Goal: Task Accomplishment & Management: Manage account settings

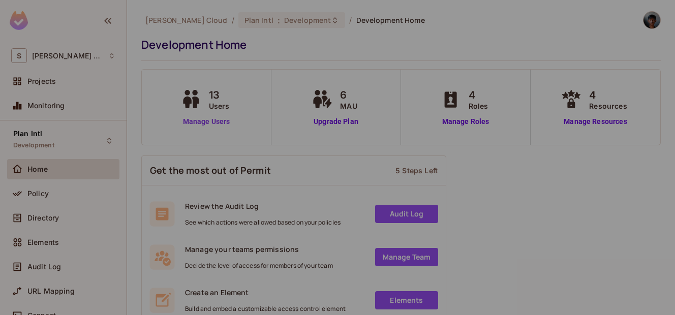
click at [195, 124] on link "Manage Users" at bounding box center [206, 121] width 56 height 11
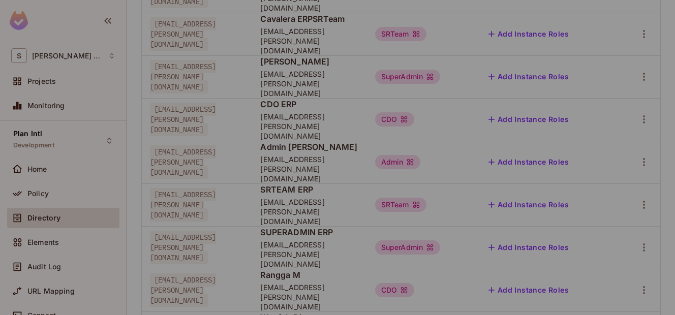
scroll to position [247, 0]
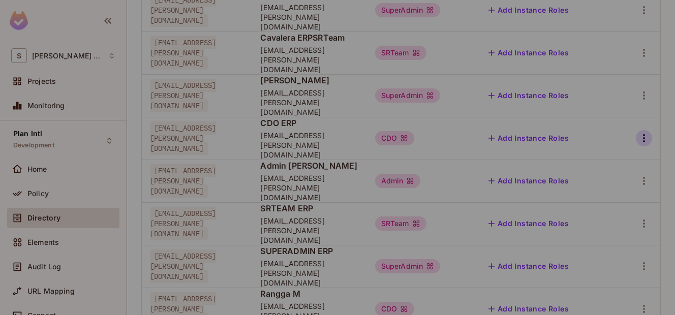
click at [639, 132] on icon "button" at bounding box center [644, 138] width 12 height 12
click at [580, 138] on div "Edit Attributes" at bounding box center [601, 134] width 50 height 10
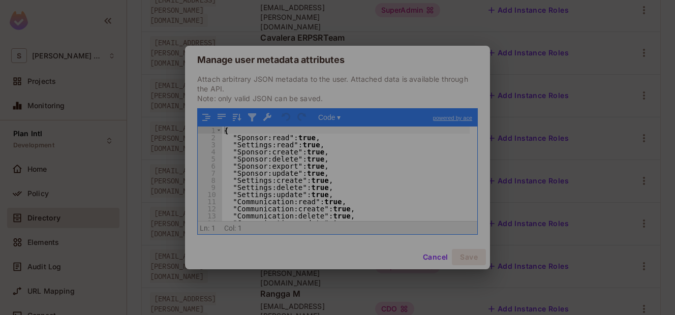
scroll to position [48, 0]
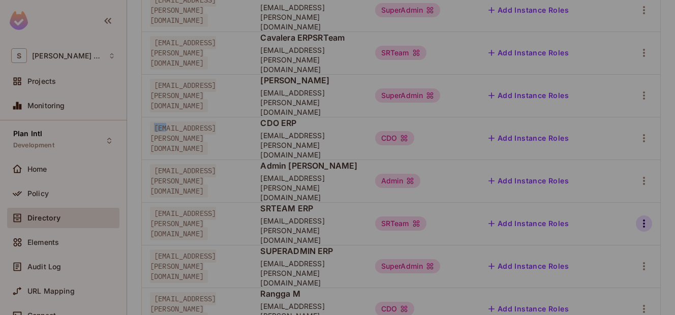
click at [643, 216] on button "button" at bounding box center [644, 224] width 16 height 16
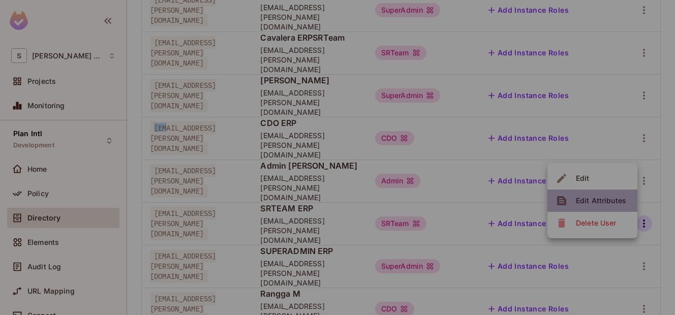
click at [588, 203] on div "Edit Attributes" at bounding box center [601, 201] width 50 height 10
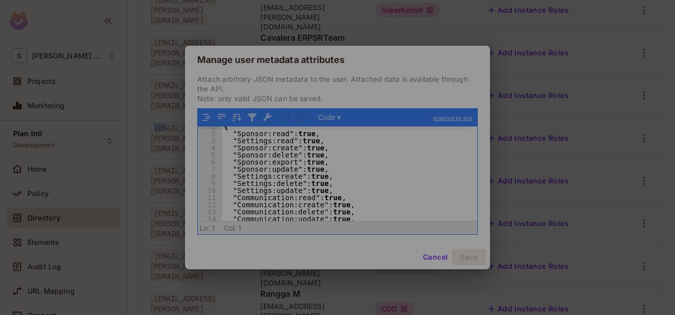
scroll to position [0, 0]
click at [329, 168] on div "{ "Sponsor:read" : true , "Settings:read" : true , "Sponsor:create" : true , "S…" at bounding box center [346, 181] width 248 height 109
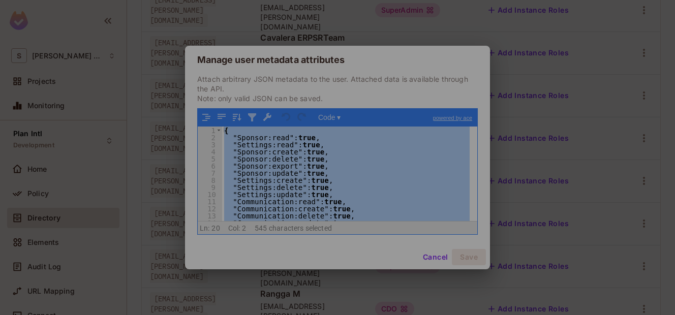
click at [533, 97] on div "Manage user metadata attributes Attach arbitrary JSON metadata to the user. Att…" at bounding box center [337, 157] width 675 height 315
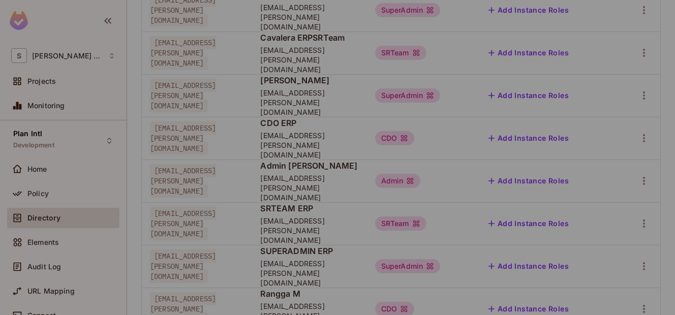
click at [637, 202] on td at bounding box center [639, 223] width 44 height 43
click at [643, 220] on icon "button" at bounding box center [644, 224] width 2 height 8
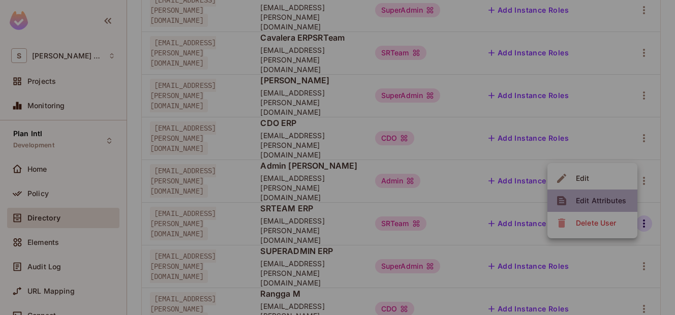
click at [604, 200] on div "Edit Attributes" at bounding box center [601, 201] width 50 height 10
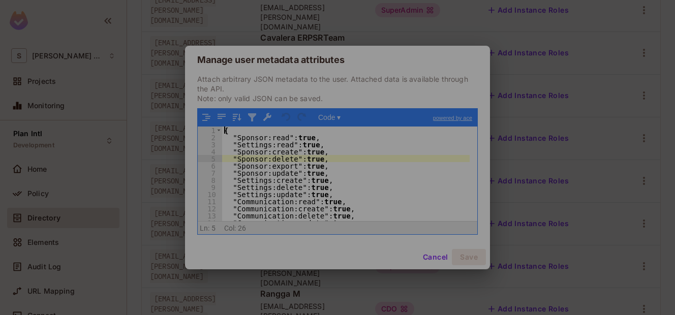
click at [416, 157] on div "{ "Sponsor:read" : true , "Settings:read" : true , "Sponsor:create" : true , "S…" at bounding box center [346, 181] width 248 height 109
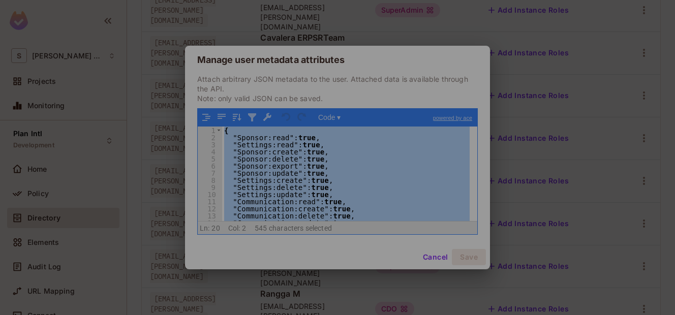
click at [346, 160] on div "{ "Sponsor:read" : true , "Settings:read" : true , "Sponsor:create" : true , "S…" at bounding box center [346, 174] width 248 height 95
click at [350, 15] on div "Manage user metadata attributes Attach arbitrary JSON metadata to the user. Att…" at bounding box center [337, 157] width 675 height 315
